Goal: Task Accomplishment & Management: Complete application form

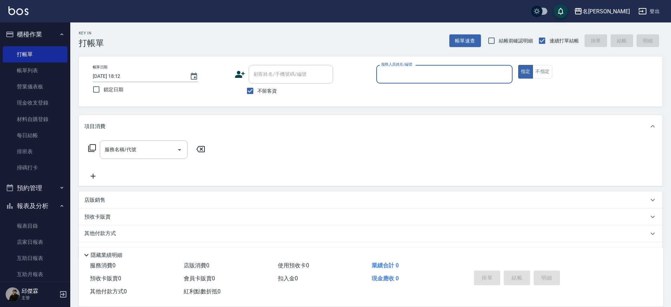
scroll to position [14, 0]
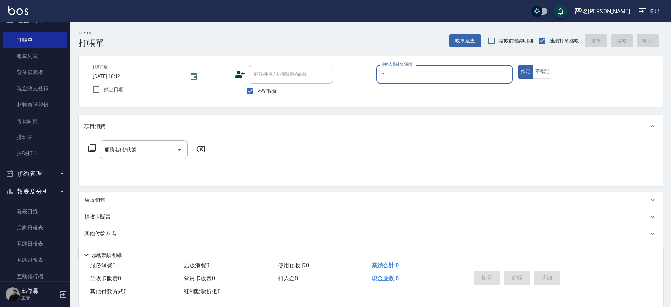
type input "JUMI-2"
type button "true"
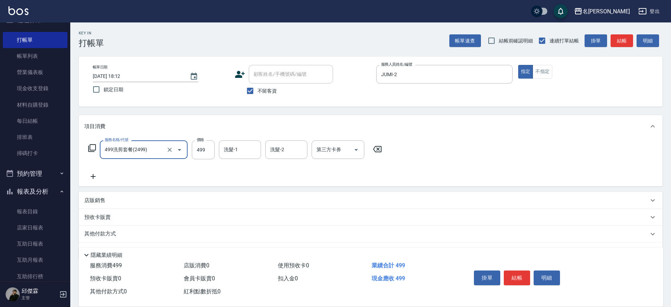
type input "499洗剪套餐(2499)"
click at [211, 156] on input "499" at bounding box center [203, 149] width 23 height 19
type input "500"
type input "妞妞-66"
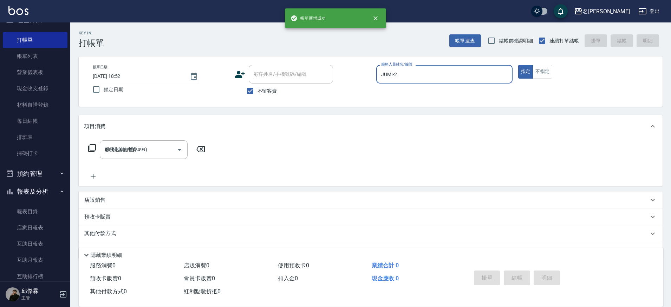
type input "[DATE] 18:52"
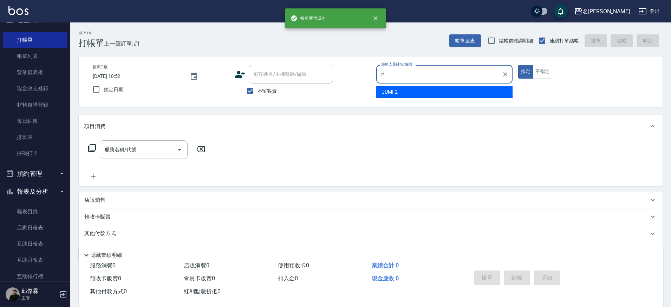
type input "JUMI-2"
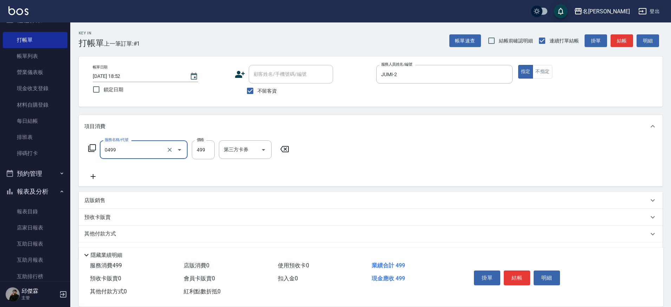
type input "[PERSON_NAME]spa(0499)"
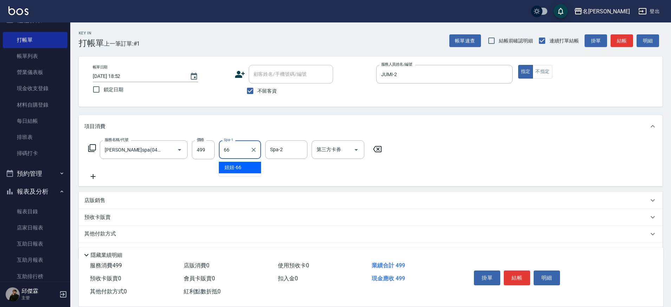
type input "妞妞-66"
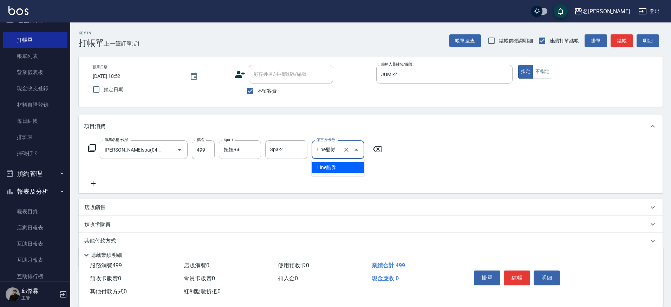
type input "Line酷券"
click at [347, 151] on icon "Clear" at bounding box center [346, 150] width 4 height 4
type input "Line酷券"
click at [344, 149] on icon "Clear" at bounding box center [346, 149] width 7 height 7
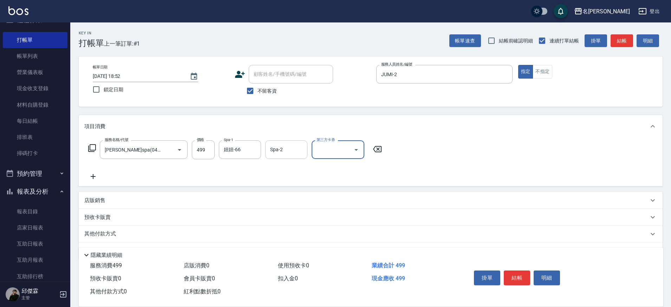
click at [289, 147] on input "Spa-2" at bounding box center [286, 150] width 36 height 12
type input "處長(無代號)"
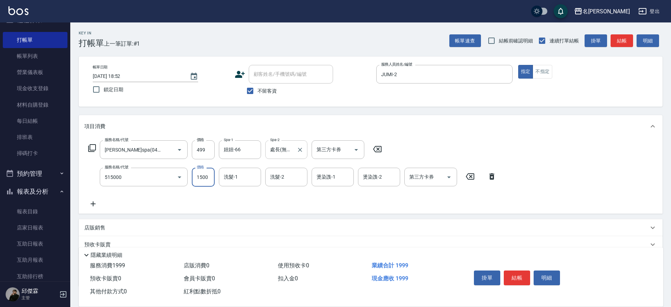
type input "極光結構護髮(515000)"
type input "2600"
type input "妞妞-66"
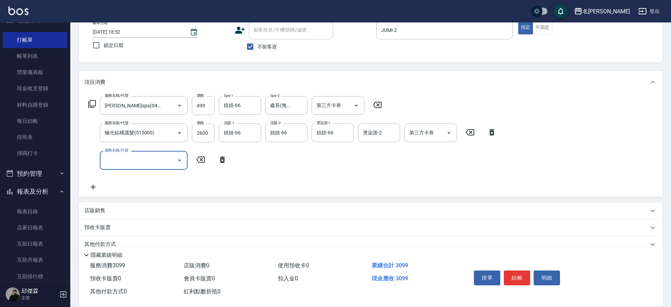
scroll to position [52, 0]
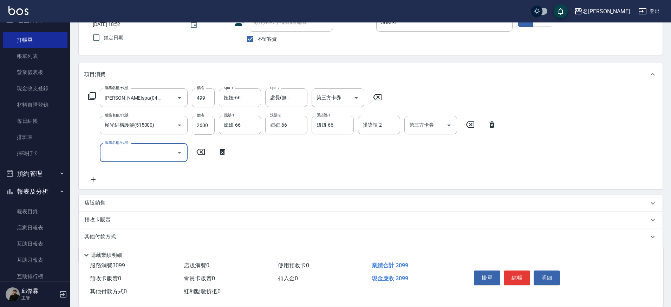
click at [95, 239] on p "其他付款方式" at bounding box center [101, 237] width 35 height 8
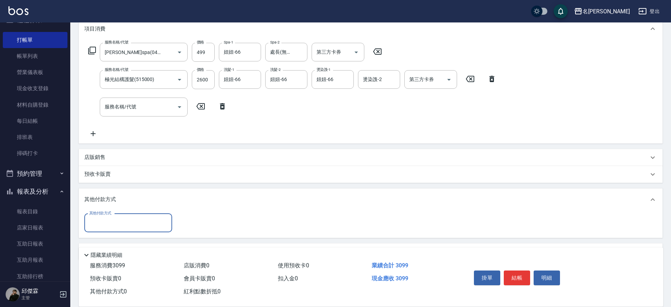
scroll to position [106, 0]
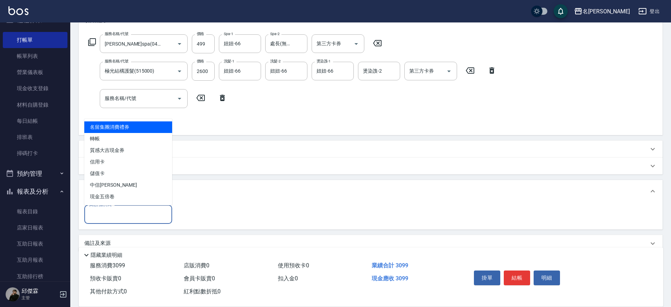
click at [150, 215] on input "其他付款方式" at bounding box center [127, 215] width 81 height 12
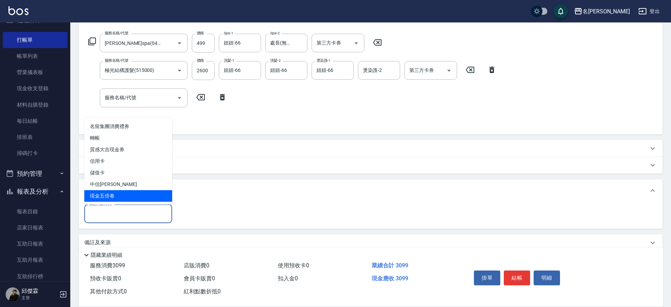
scroll to position [107, 0]
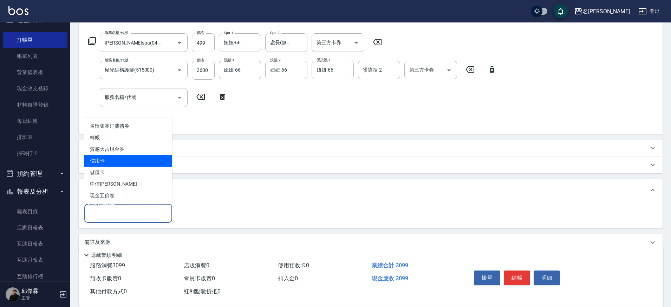
click at [147, 160] on span "信用卡" at bounding box center [128, 161] width 88 height 12
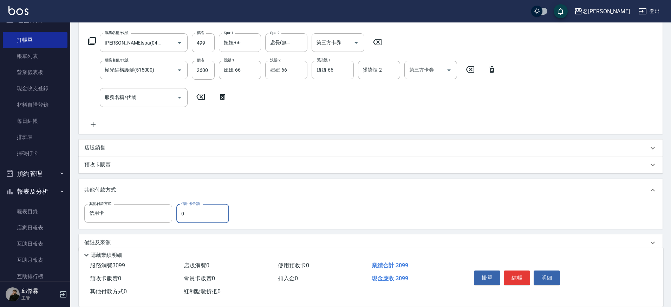
type input "信用卡"
type input "3099"
type input "[DATE] 18:53"
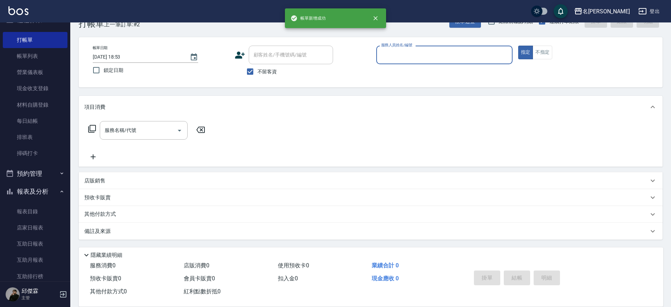
scroll to position [19, 0]
type input "JUMI-2"
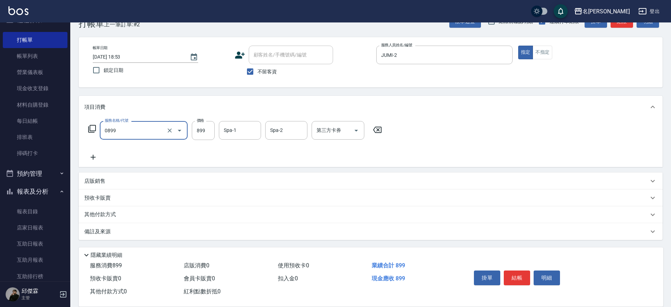
type input "REVIVRE(0899)"
type input "[PERSON_NAME]-30"
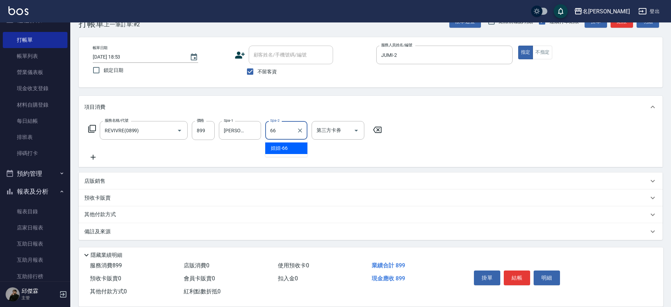
type input "妞妞-66"
click at [209, 129] on input "899" at bounding box center [203, 130] width 23 height 19
type input "1200"
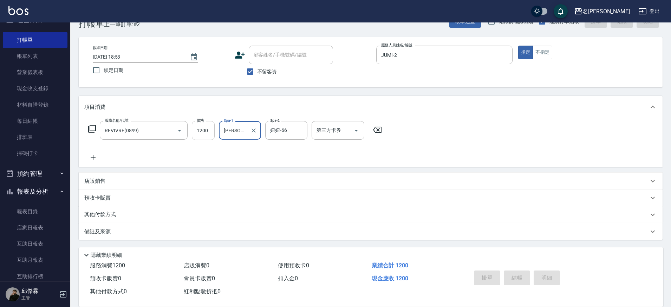
type input "[DATE] 18:54"
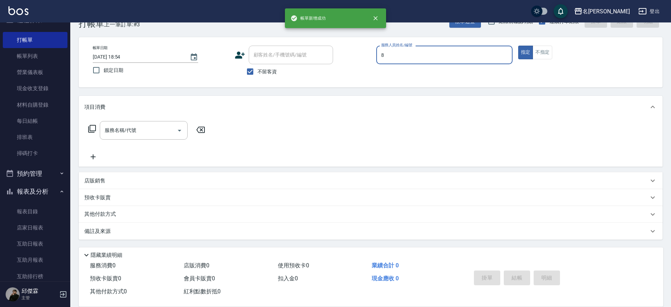
type input "Kira-8"
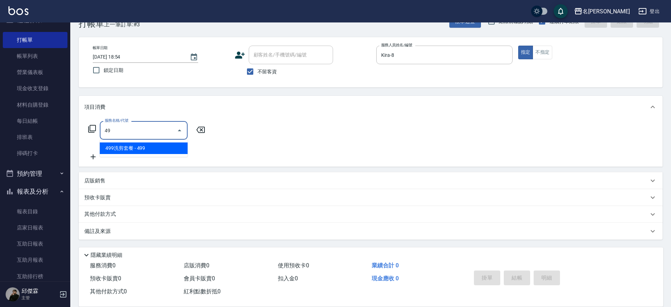
type input "4"
type input "0"
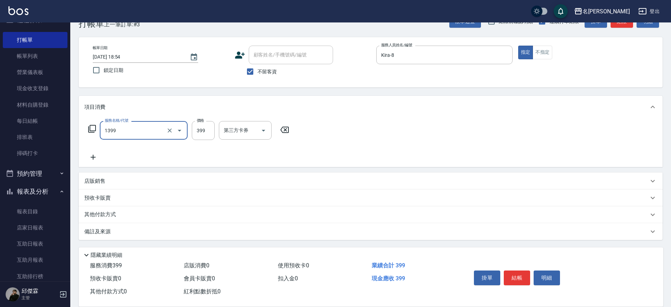
type input "海鹽洗髮(1399)"
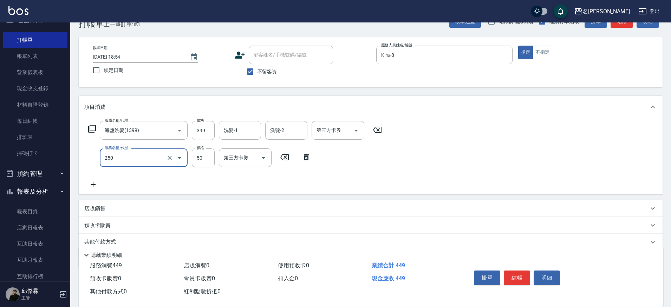
type input "剪瀏海(250)"
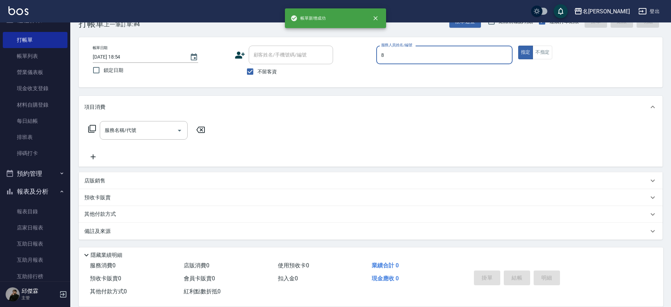
type input "Kira-8"
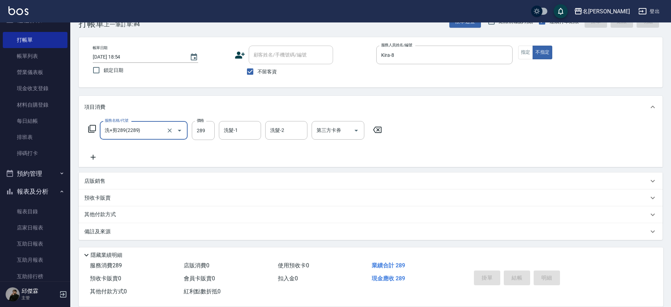
type input "洗+剪289(2289)"
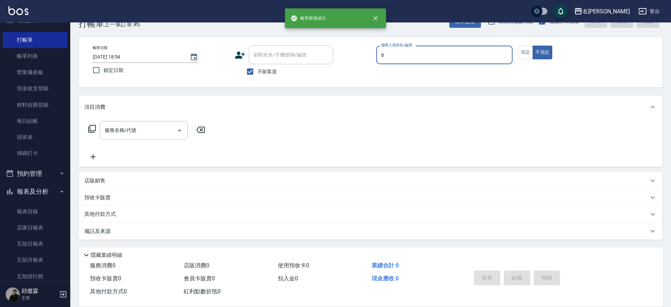
type input "Kira-8"
type button "false"
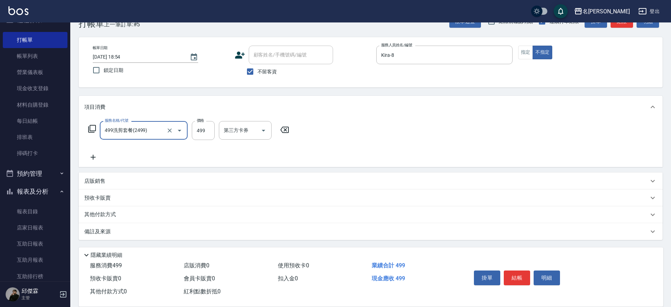
type input "499洗剪套餐(2499)"
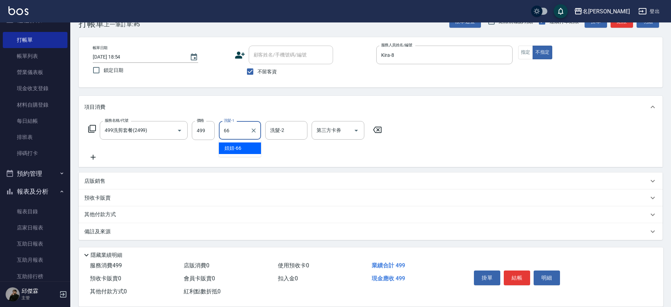
type input "妞妞-66"
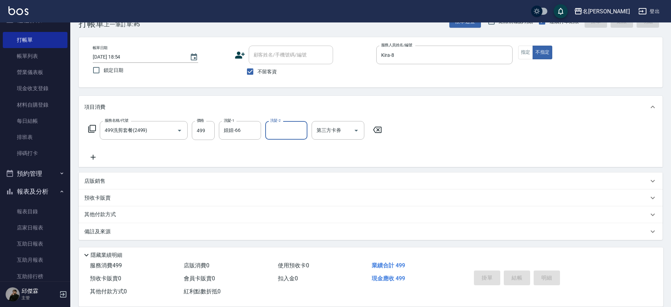
type input "[DATE] 18:55"
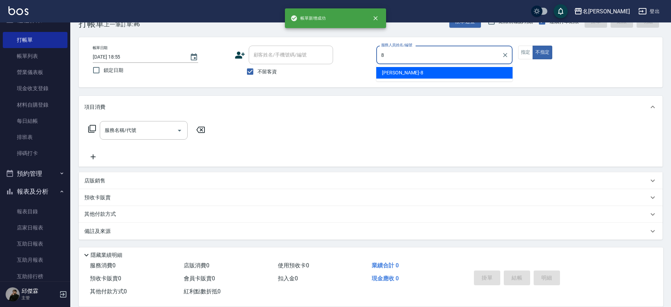
type input "Kira-8"
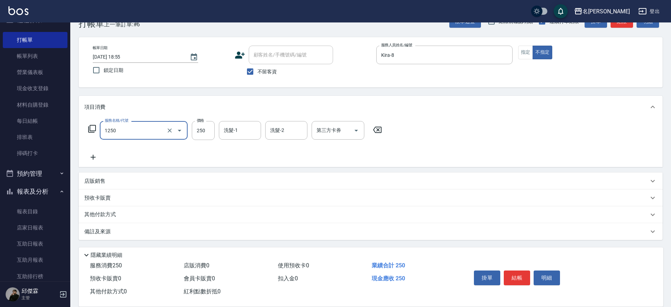
type input "一般洗(1250)"
click at [230, 130] on input "Kira-8" at bounding box center [234, 130] width 25 height 12
click at [236, 130] on input "a-8" at bounding box center [234, 130] width 25 height 12
type input "a"
type input "Nini-23"
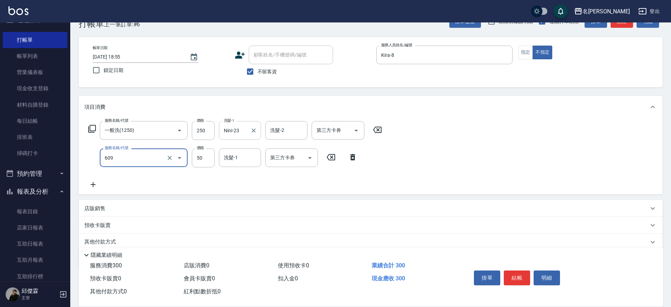
type input "精油(609)"
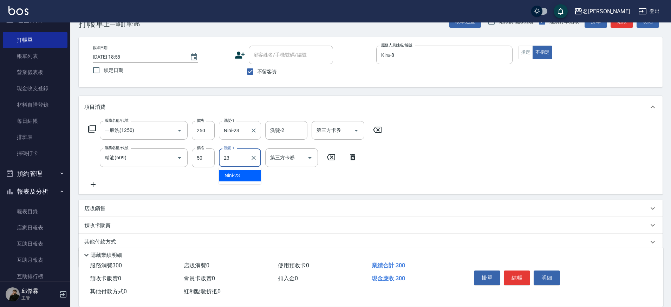
type input "Nini-23"
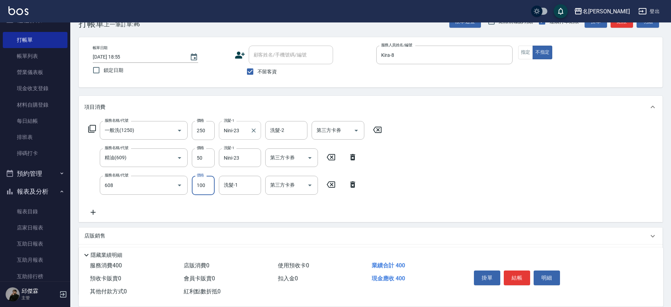
type input "精油(長)(608)"
type input "Nini-23"
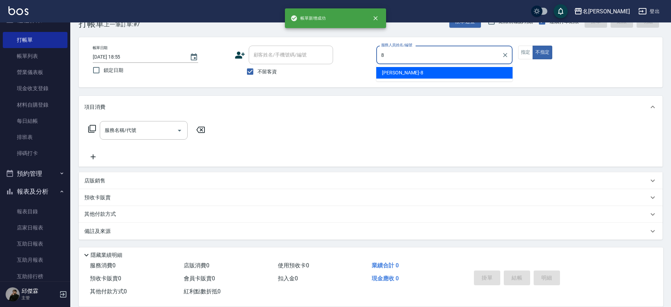
type input "Kira-8"
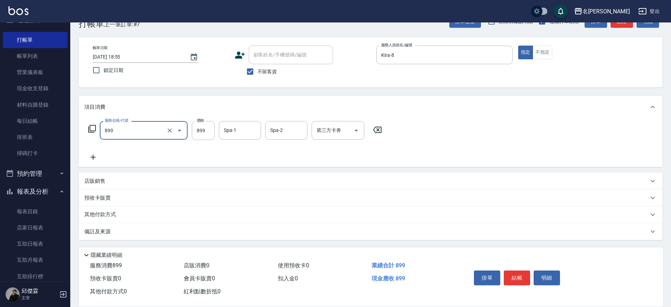
type input "[PERSON_NAME]SPA+剪髮(899)"
type input "1000"
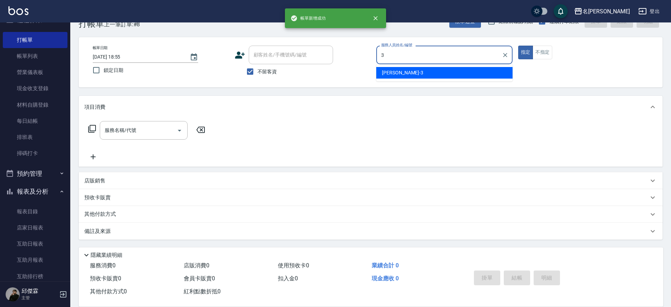
type input "Mina-3"
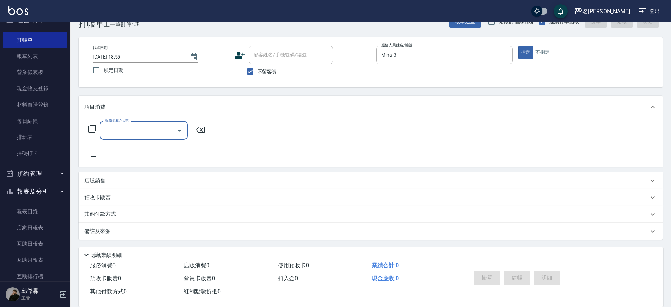
type input "5"
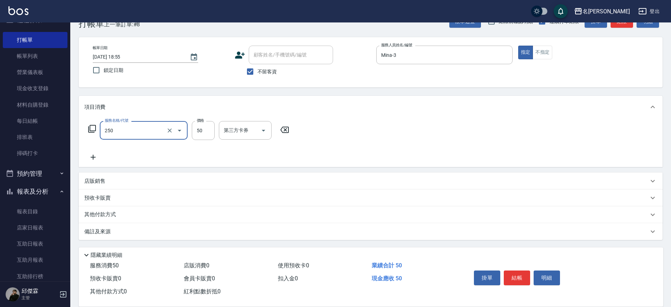
type input "剪瀏海(250)"
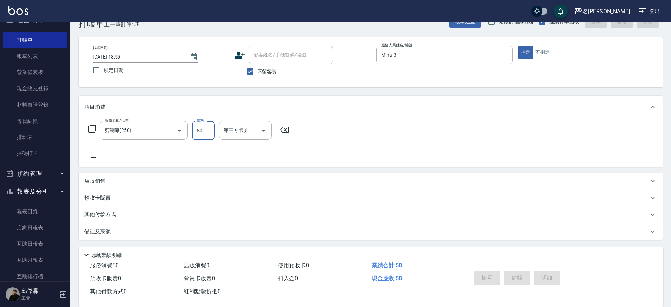
type input "[DATE] 18:56"
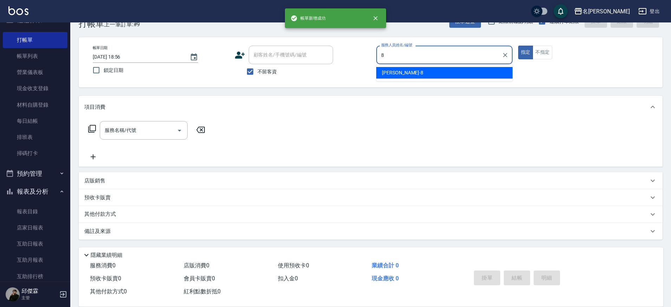
type input "Kira-8"
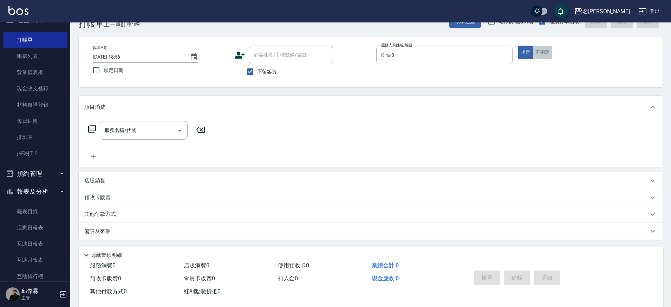
click at [545, 54] on button "不指定" at bounding box center [542, 53] width 20 height 14
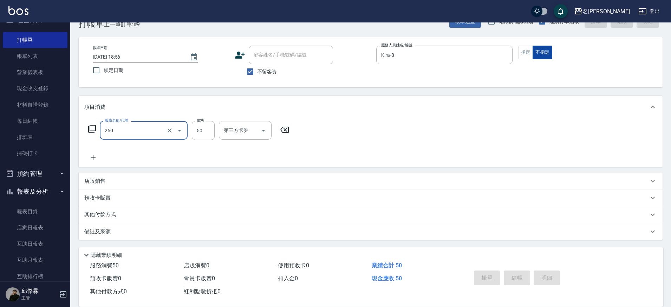
type input "250"
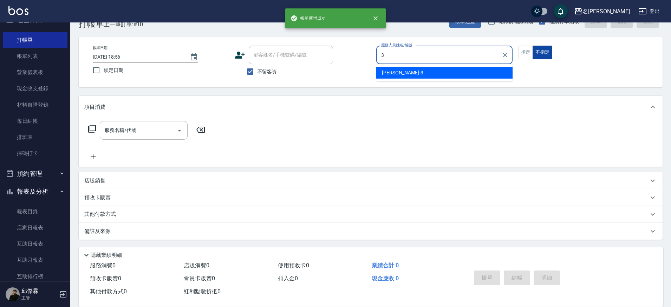
type input "Mina-3"
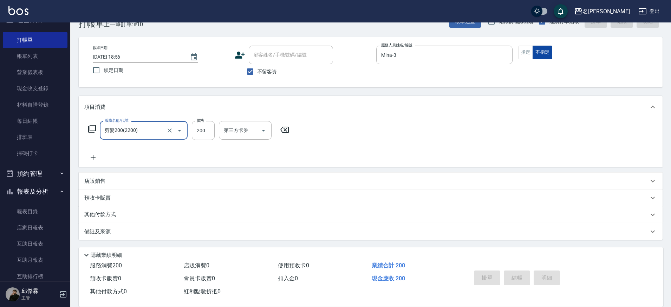
type input "剪髮200(2200)"
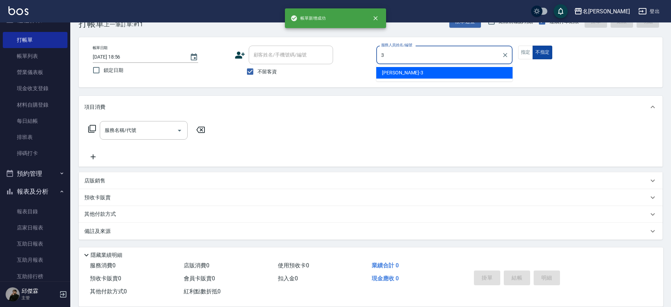
type input "Mina-3"
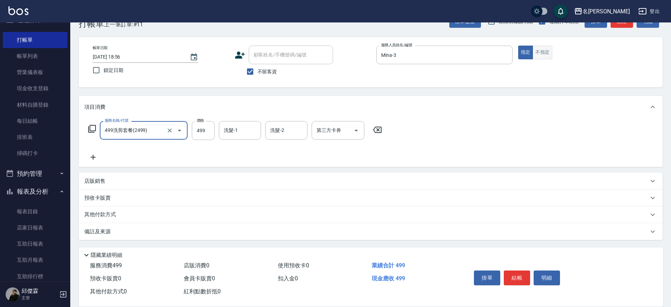
type input "499洗剪套餐(2499)"
type input "Nini-23"
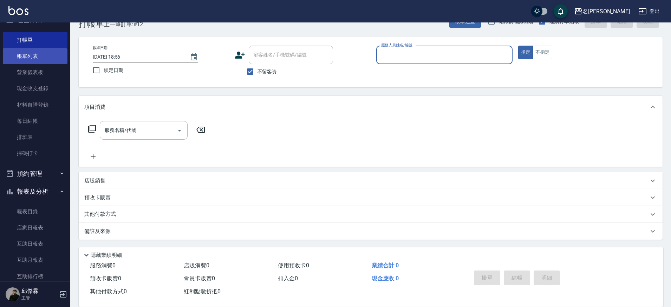
click at [32, 53] on link "帳單列表" at bounding box center [35, 56] width 65 height 16
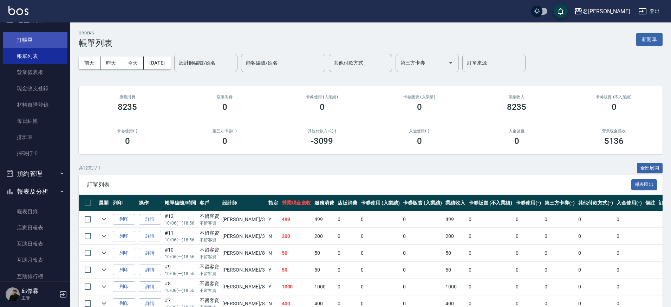
click at [33, 43] on link "打帳單" at bounding box center [35, 40] width 65 height 16
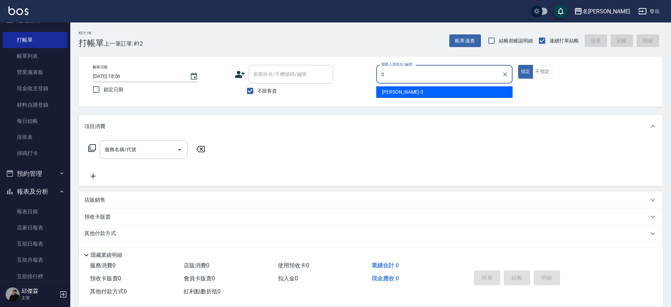
type input "Mina-3"
type button "true"
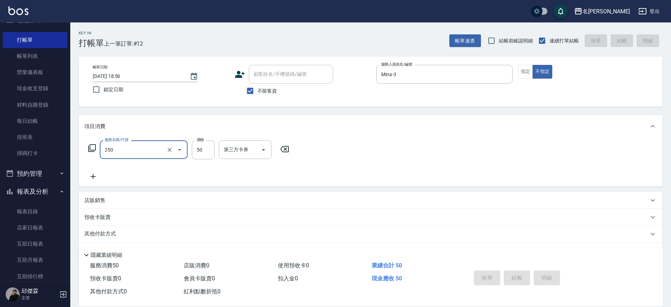
type input "250"
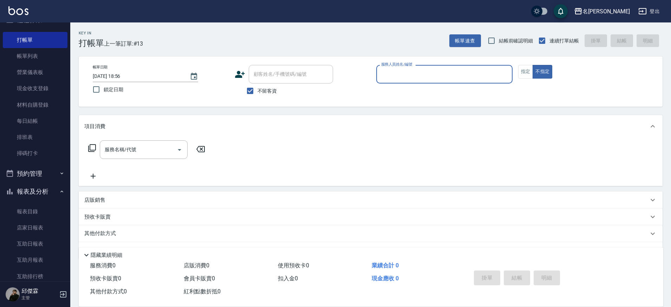
scroll to position [0, 0]
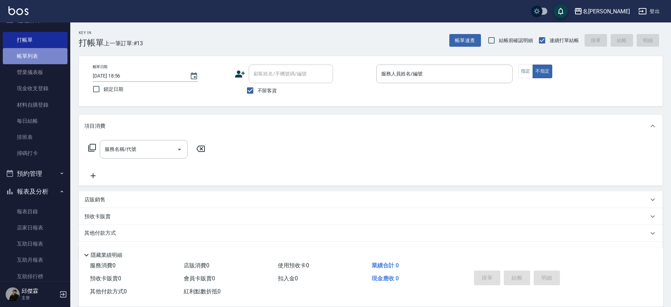
click at [54, 54] on link "帳單列表" at bounding box center [35, 56] width 65 height 16
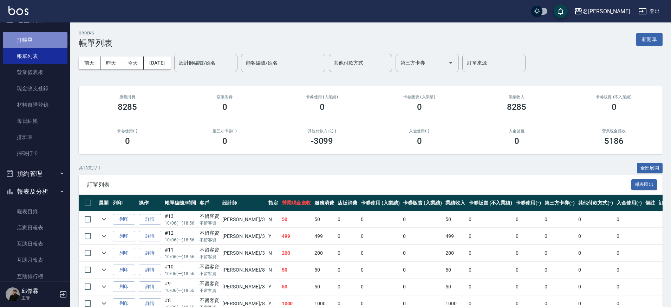
click at [37, 39] on link "打帳單" at bounding box center [35, 40] width 65 height 16
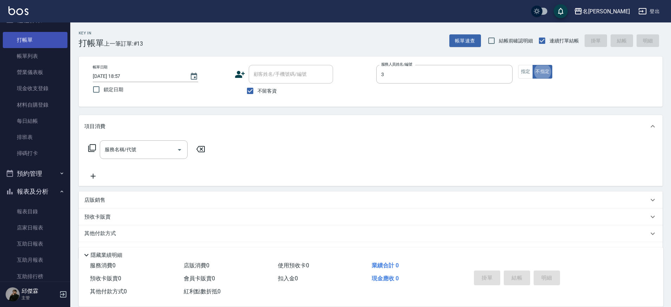
type input "Mina-3"
type button "false"
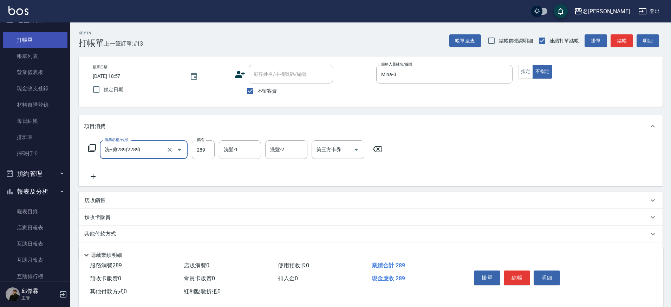
type input "洗+剪289(2289)"
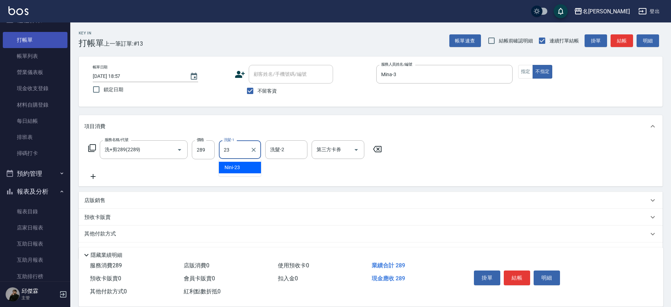
type input "Nini-23"
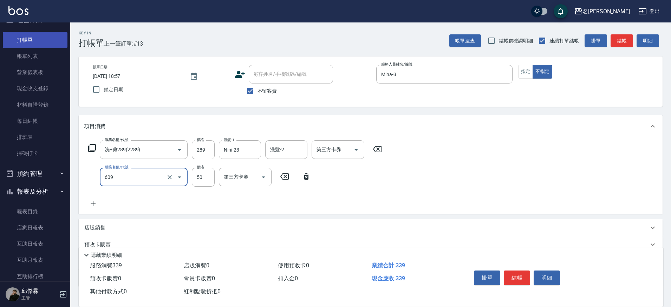
type input "精油(609)"
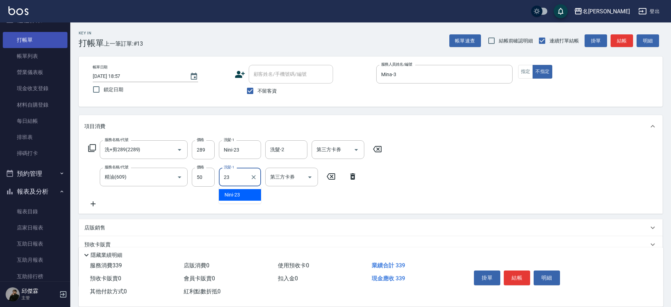
type input "Nini-23"
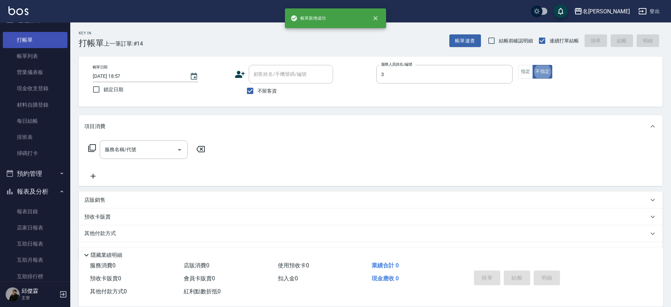
type input "Mina-3"
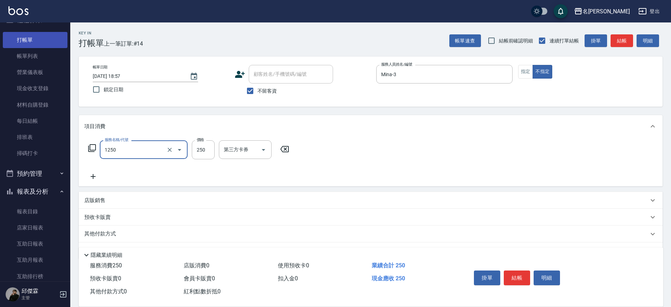
type input "一般洗(1250)"
type input "Nini-23"
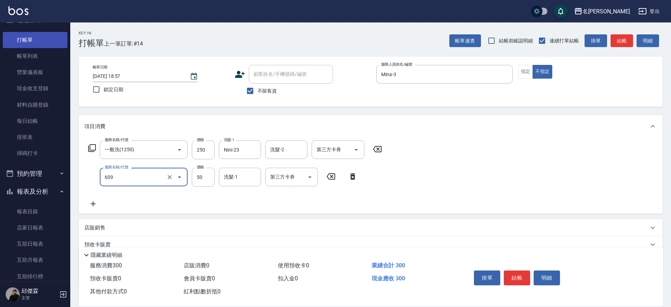
type input "精油(609)"
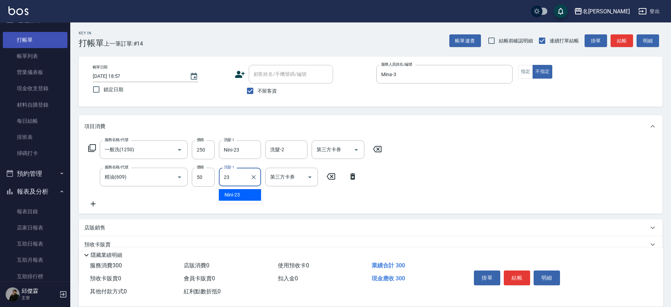
type input "Nini-23"
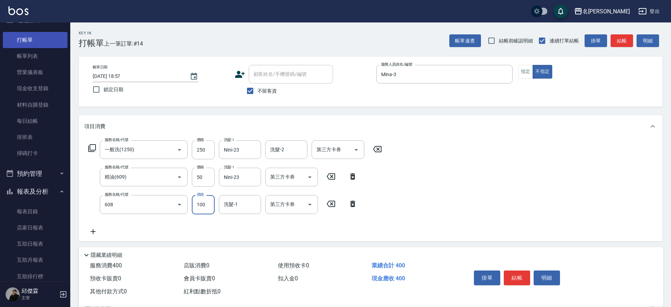
type input "精油(長)(608)"
type input "Nini-23"
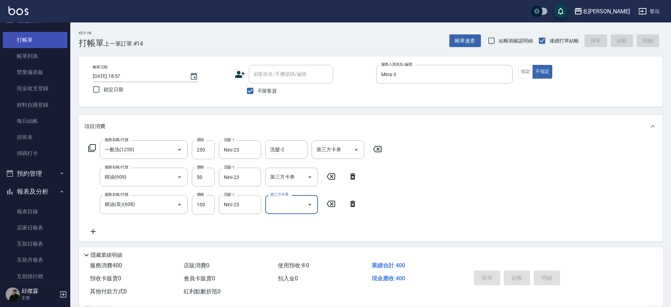
type input "[DATE] 18:58"
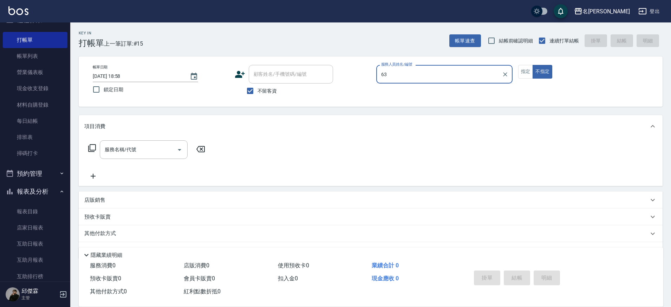
type input "6"
type input "Mina-3"
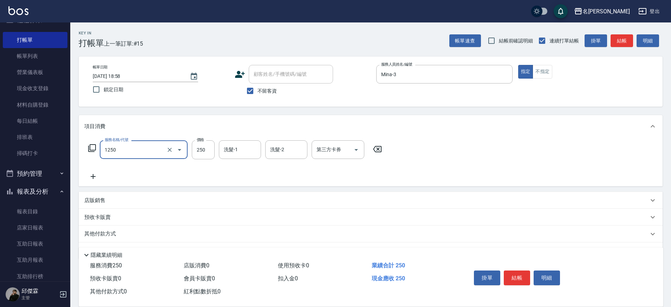
type input "一般洗(1250)"
type input "300"
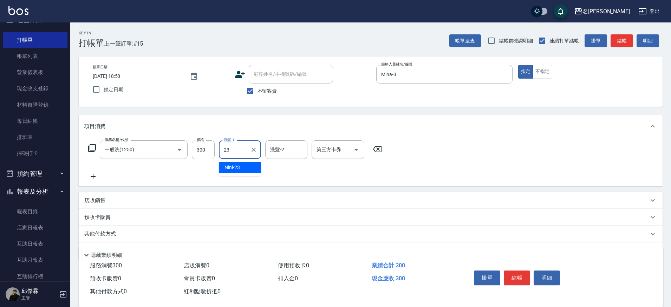
type input "Nini-23"
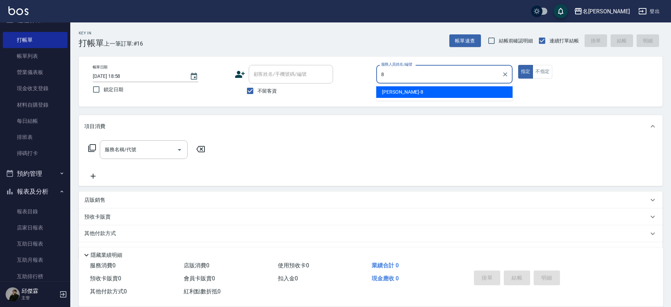
type input "Kira-8"
type button "true"
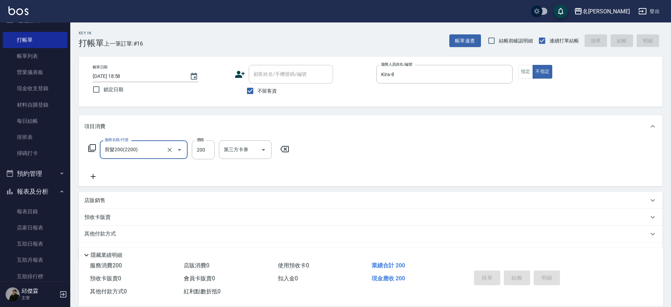
type input "剪髮200(2200)"
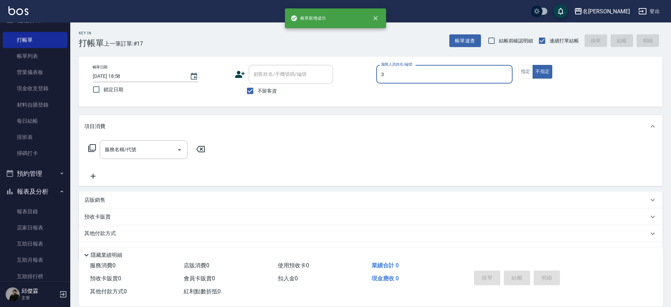
type input "Mina-3"
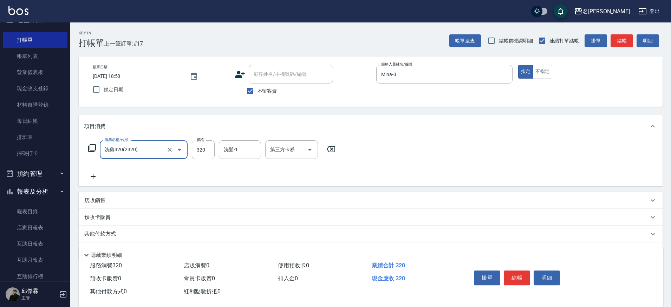
type input "洗剪320(2320)"
type input "Nini-23"
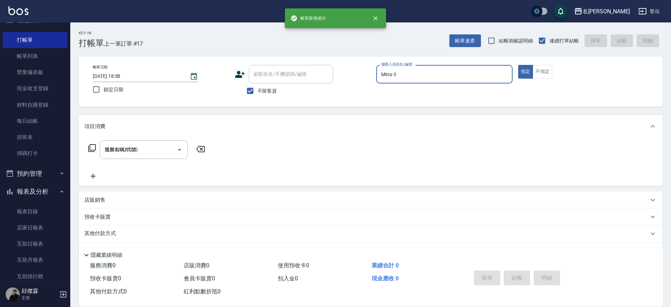
type input "[DATE] 18:59"
type input "8"
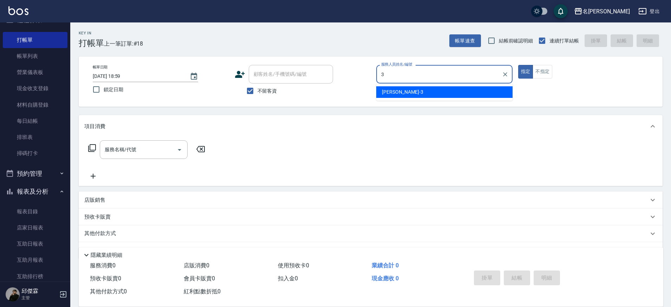
type input "Mina-3"
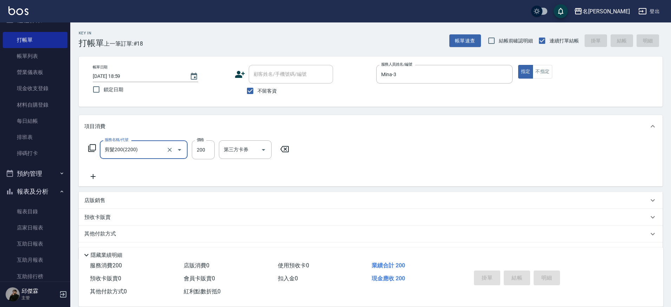
type input "剪髮200(2200)"
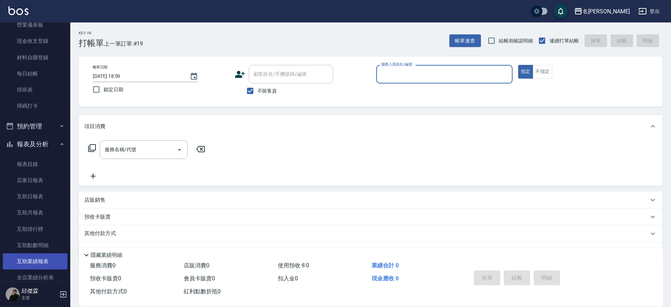
scroll to position [67, 0]
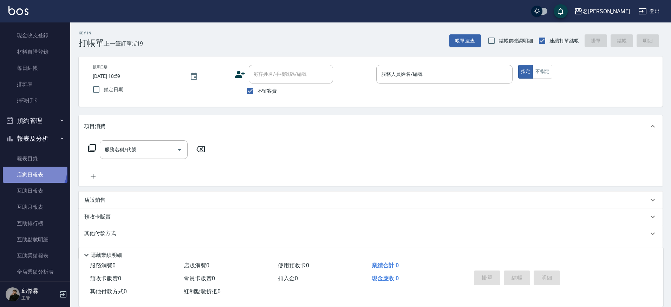
click at [33, 169] on link "店家日報表" at bounding box center [35, 175] width 65 height 16
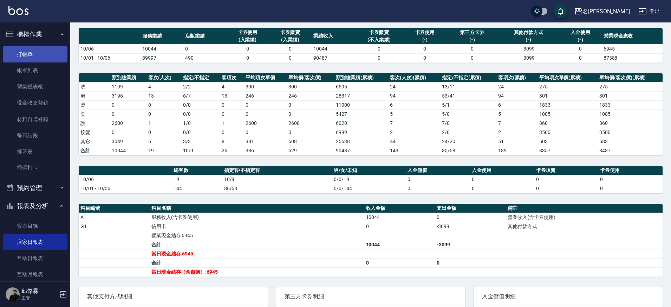
click at [34, 55] on link "打帳單" at bounding box center [35, 54] width 65 height 16
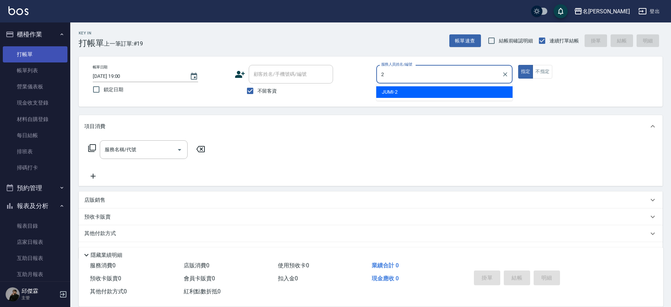
type input "JUMI-2"
type button "true"
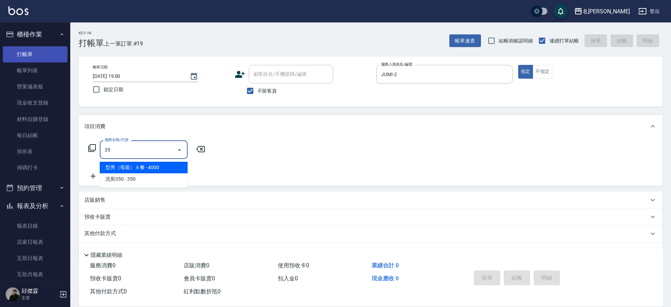
type input "3"
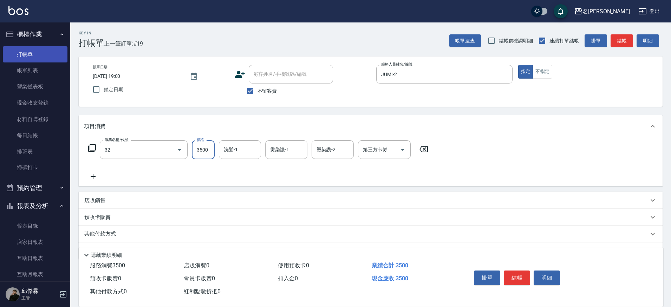
type input "燙髮B餐(32)"
type input "3999"
click at [252, 157] on div "洗髮-1" at bounding box center [240, 149] width 42 height 19
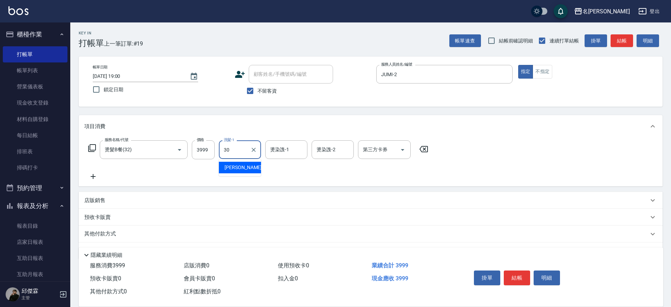
type input "[PERSON_NAME]-30"
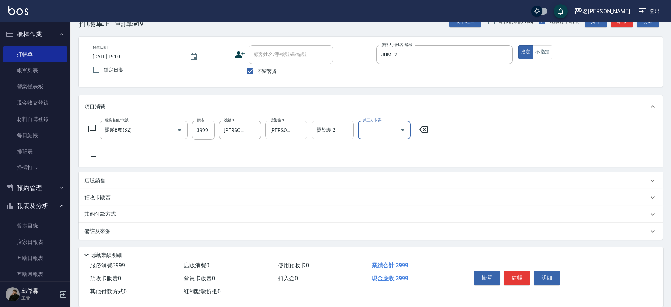
scroll to position [17, 0]
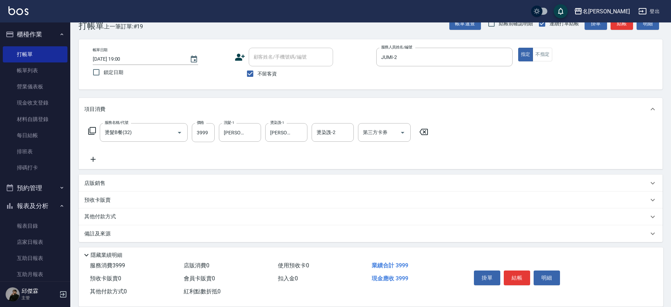
click at [100, 185] on p "店販銷售" at bounding box center [94, 183] width 21 height 7
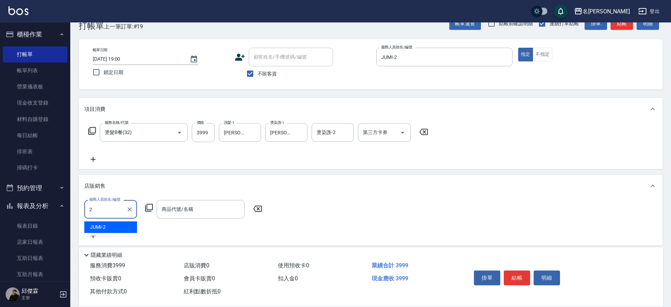
type input "JUMI-2"
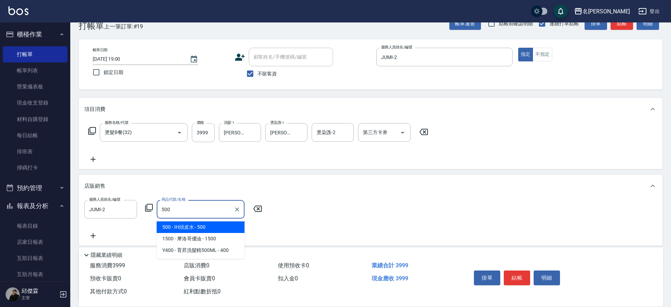
type input "IH頭皮水"
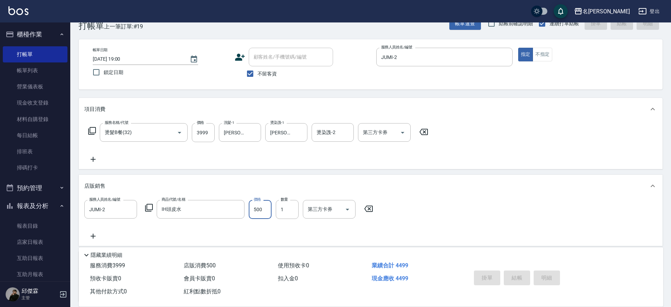
type input "[DATE] 19:01"
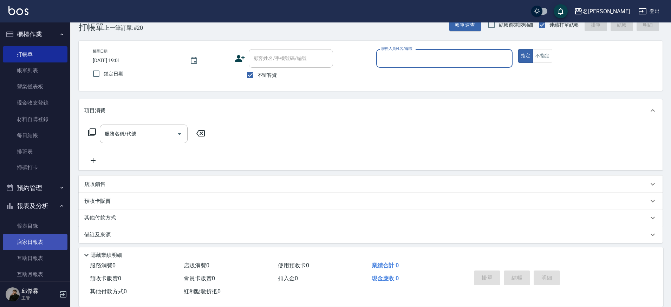
scroll to position [15, 0]
click at [34, 246] on link "店家日報表" at bounding box center [35, 242] width 65 height 16
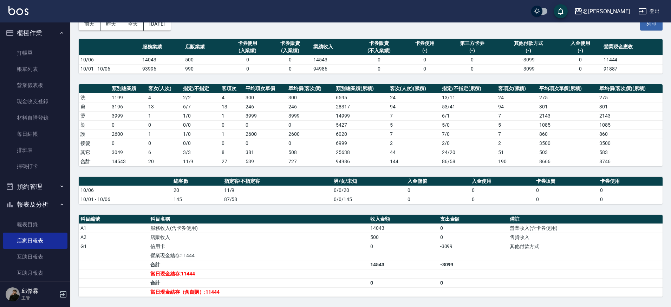
scroll to position [44, 0]
